Goal: Task Accomplishment & Management: Complete application form

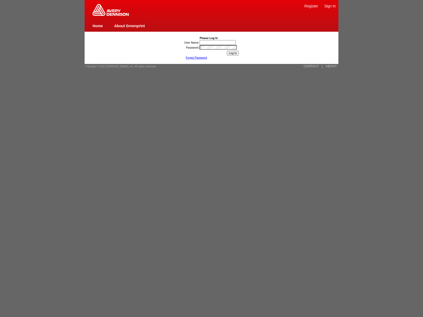
click at [330, 6] on link "Sign In" at bounding box center [330, 6] width 12 height 4
click at [311, 6] on link "Register" at bounding box center [311, 6] width 14 height 4
type input "nessus_was_name_mciuuijm"
type input "nessus_was_name_wjodfgcx"
click at [233, 53] on input "Log In" at bounding box center [233, 53] width 12 height 5
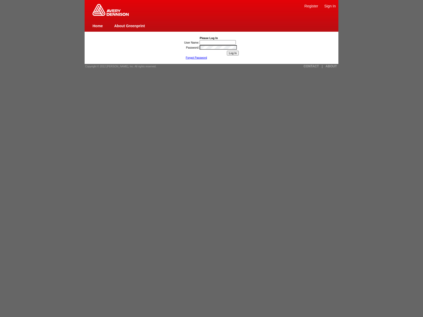
click at [111, 15] on img at bounding box center [111, 10] width 36 height 12
click at [98, 26] on link "Home" at bounding box center [98, 26] width 10 height 4
click at [129, 26] on link "About Greenprint" at bounding box center [129, 26] width 31 height 4
type input "nessus_was_name_ujfgiagr"
click at [233, 53] on input "Log In" at bounding box center [233, 53] width 12 height 5
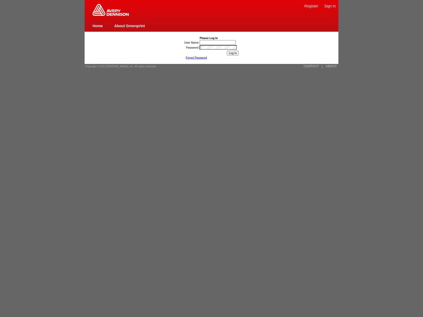
click at [119, 66] on span "Copyright © 2012 [PERSON_NAME], Inc. All rights reserved." at bounding box center [120, 66] width 71 height 3
type input "nessus_was_name_macxijrawas_gy4mpl3vqbn9"
click at [218, 42] on input "User Name:" at bounding box center [218, 42] width 36 height 4
type input "jaVasCript:/*-/*`/*`/*'/*"/**/(/* */oNcliCk=[DOMAIN_NAME]._tenable_wasscan_js_n…"
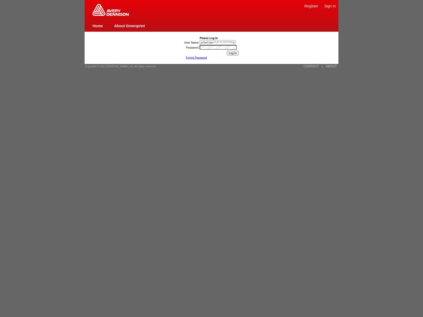
scroll to position [0, 309]
type input "nessus_was_name_macxijrawas_gy4mpl3vqbn9javascript:window.top._tenable_wasscan_…"
type input "nessus_was_name_macxijrawas_gy4mpl3vqbn91){[DOMAIN_NAME]._tenable_wasscan_js_na…"
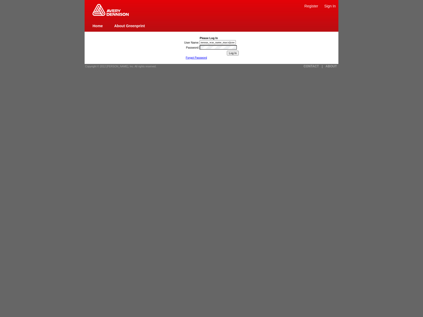
type input "nessus_was_name_macxijrawas_gy4mpl3vqbn9"><img src=x onerror=[DOMAIN_NAME]._ten…"
type input ""><img src=x onerror=[DOMAIN_NAME]._tenable_wasscan_js_namespace_taint_tracer.l…"
type input "1){window.top._tenable_wasscan_js_namespace_taint_tracer.log_execution_flow_sin…"
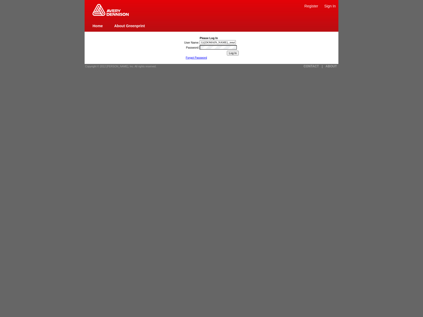
scroll to position [0, 67]
type input "nessus_was_name_wnbehqid"
click at [233, 53] on input "Log In" at bounding box center [233, 53] width 12 height 5
click at [111, 15] on img at bounding box center [111, 10] width 36 height 12
click at [129, 26] on link "About Greenprint" at bounding box center [129, 26] width 31 height 4
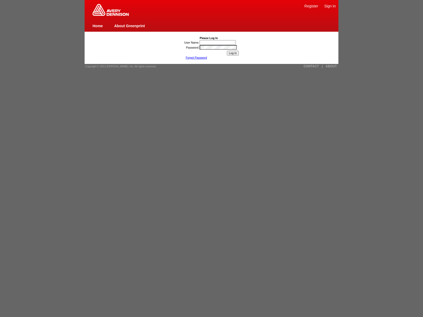
click at [330, 6] on link "Sign In" at bounding box center [330, 6] width 12 height 4
click at [218, 42] on input "User Name:" at bounding box center [218, 42] width 36 height 4
type input "nessus_was_name_rwyijywr"
click at [119, 66] on span "Copyright © 2012 [PERSON_NAME], Inc. All rights reserved." at bounding box center [120, 66] width 71 height 3
click at [311, 66] on link "CONTACT" at bounding box center [311, 67] width 15 height 4
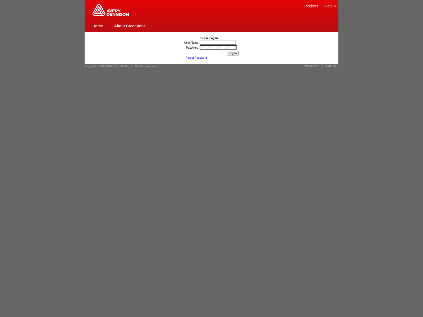
click at [330, 6] on link "Sign In" at bounding box center [330, 6] width 12 height 4
type input "nessus_was_name_dopolhcxwas_btb6o6b4ippd"
click at [322, 66] on link "|" at bounding box center [322, 67] width 1 height 4
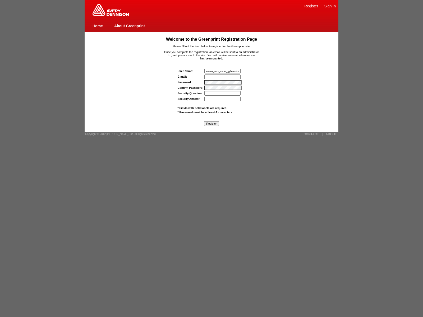
type input "nessus_was_name_qyhvmabawas_x6lefayrn6nt"
type input "nessus_was_textsow9by8lwas_x6lefayrn6nt"
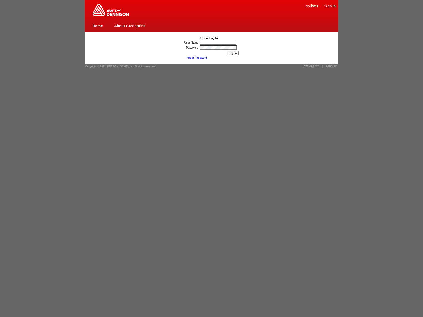
click at [311, 6] on link "Register" at bounding box center [311, 6] width 14 height 4
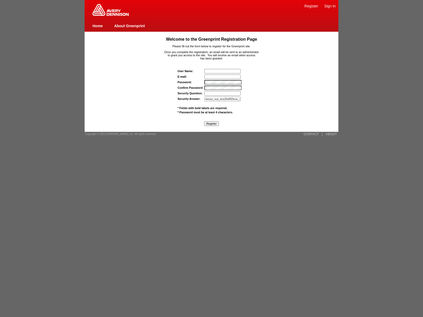
type input "nessus_was_text2fedftl9was_x6lefayrn6nt"
type input "nessus_was_name_cinzzoml"
type input "[EMAIL_ADDRESS][DOMAIN_NAME]"
type input "nessus_was_textkz1fi8ml"
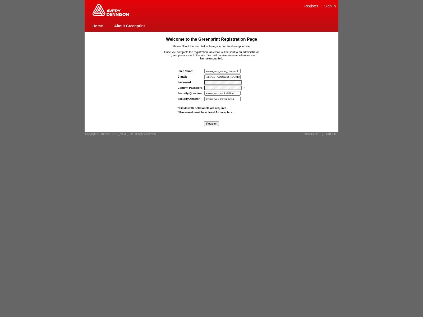
type input "nessus_was_textsmmh3q32"
click at [223, 71] on input "text" at bounding box center [222, 71] width 36 height 4
click at [202, 108] on span "* Fields with bold labels are required." at bounding box center [203, 108] width 50 height 3
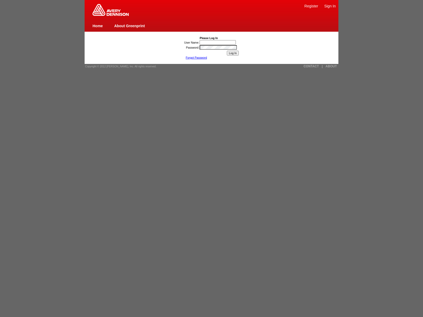
click at [311, 6] on link "Register" at bounding box center [311, 6] width 14 height 4
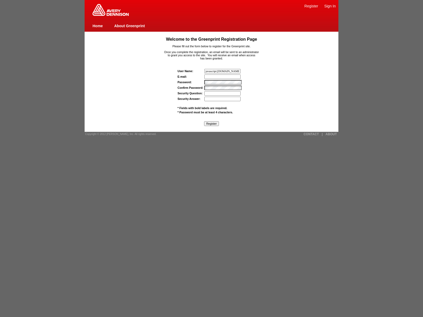
type input "javascript:[DOMAIN_NAME]._tenable_wasscan_js_namespac"
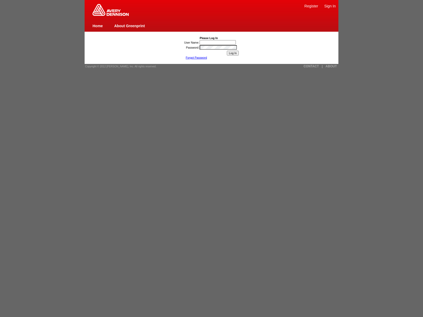
click at [311, 6] on link "Register" at bounding box center [311, 6] width 14 height 4
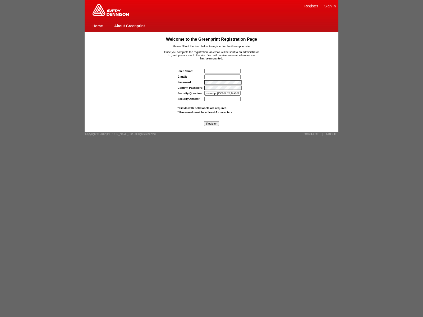
type input "javascript:[DOMAIN_NAME]._tenable_wasscan_js_namespace_taint_tracer.log_executi…"
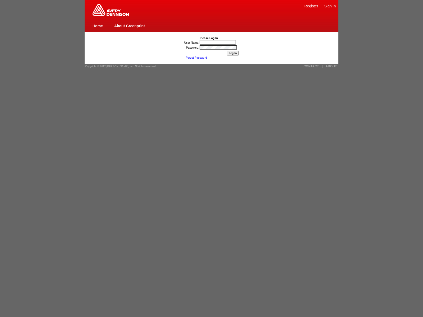
click at [311, 6] on link "Register" at bounding box center [311, 6] width 14 height 4
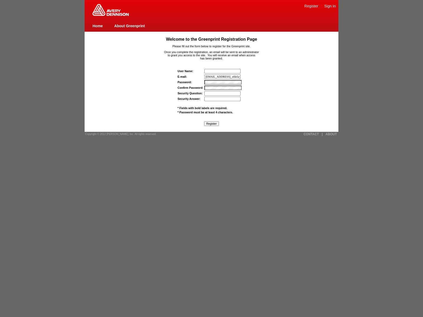
type input "[EMAIL_ADDRESS]_x6lefayrn6nt1){[DOMAIN_NAME]._tenable_wasscan_js_namespace_tain…"
